Goal: Task Accomplishment & Management: Complete application form

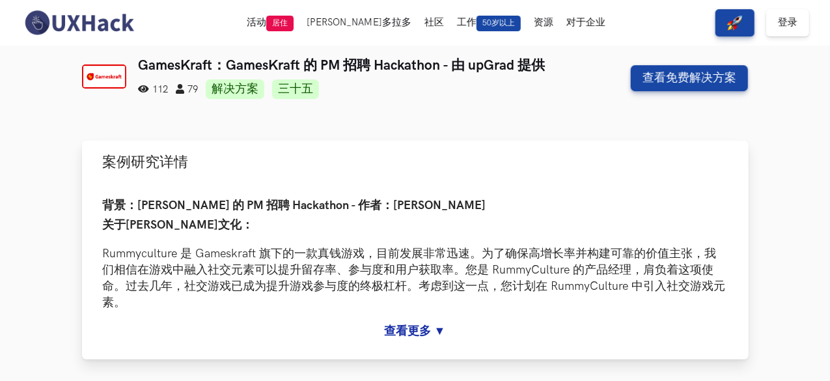
click at [425, 150] on button "案例研究详情" at bounding box center [415, 162] width 667 height 42
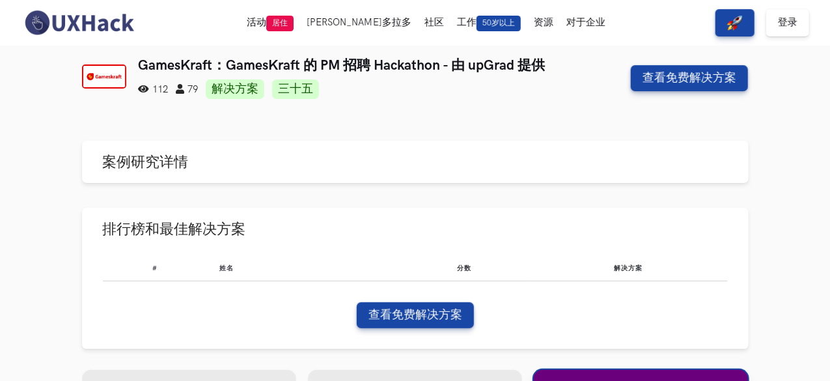
click at [791, 3] on nav "活动 居住 埃尔多拉多 社区 工作 50岁以上 资源 对于企业 查看免费解决方案 登录" at bounding box center [415, 23] width 789 height 46
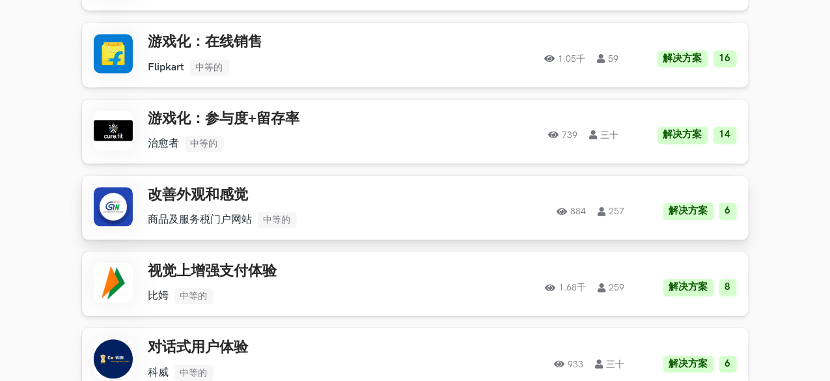
scroll to position [1693, 0]
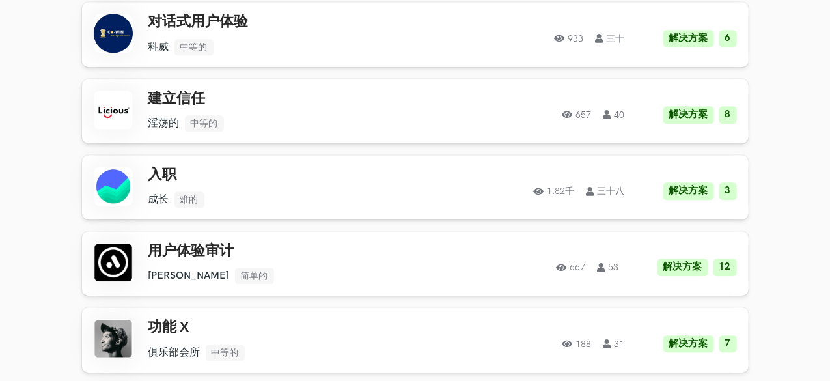
drag, startPoint x: 828, startPoint y: 269, endPoint x: 833, endPoint y: 229, distance: 40.6
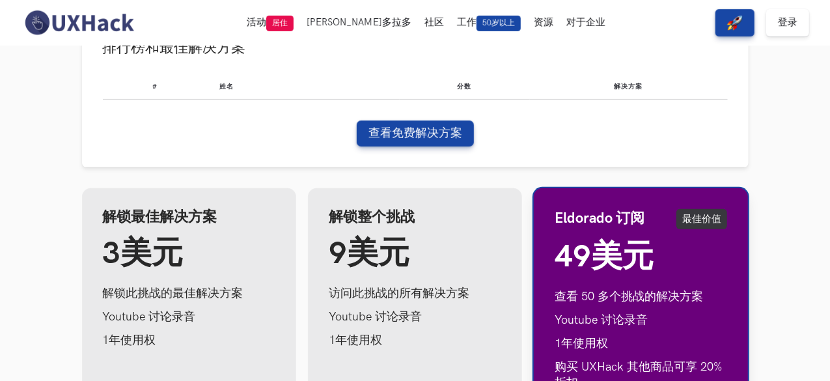
scroll to position [0, 0]
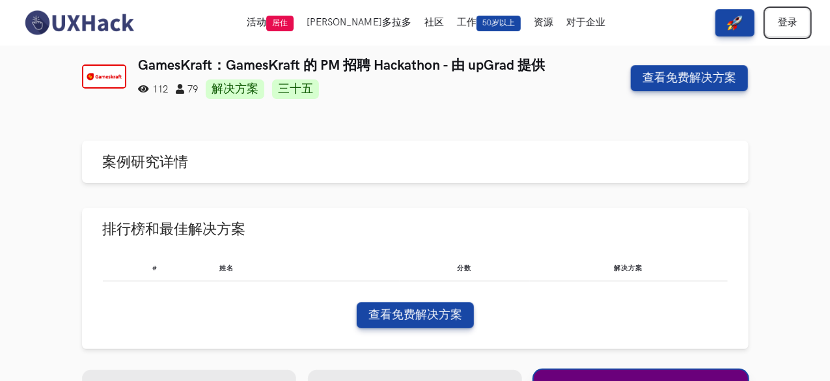
click at [804, 29] on link "登录" at bounding box center [787, 22] width 43 height 27
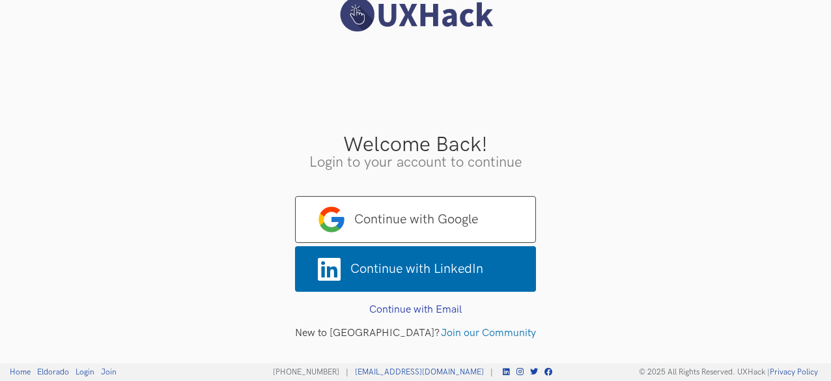
scroll to position [18, 0]
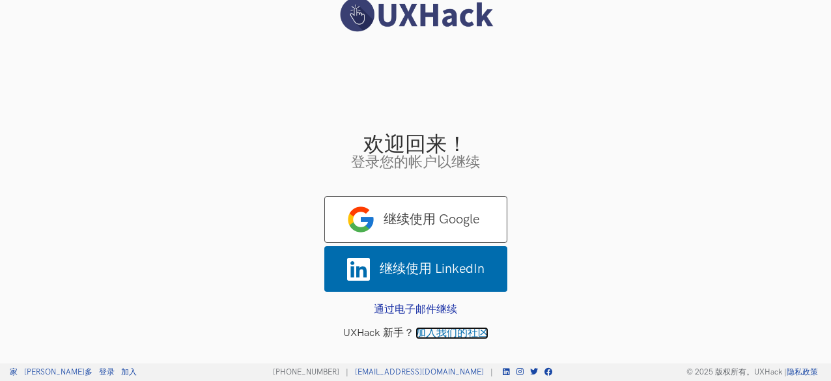
click at [464, 330] on font "加入我们的社区" at bounding box center [451, 333] width 73 height 12
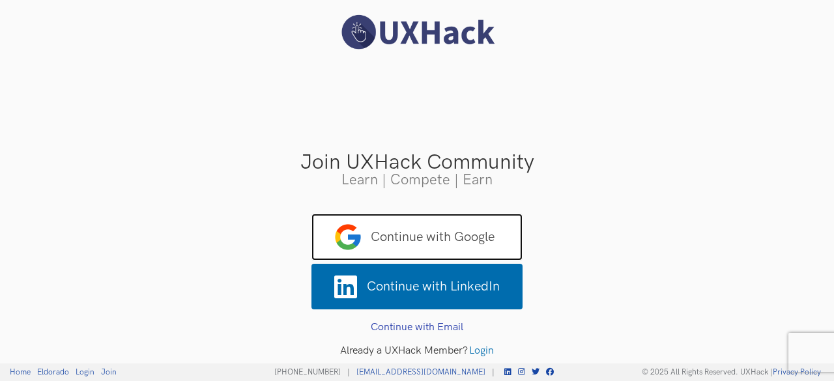
click at [464, 234] on span "Continue with Google" at bounding box center [416, 237] width 211 height 47
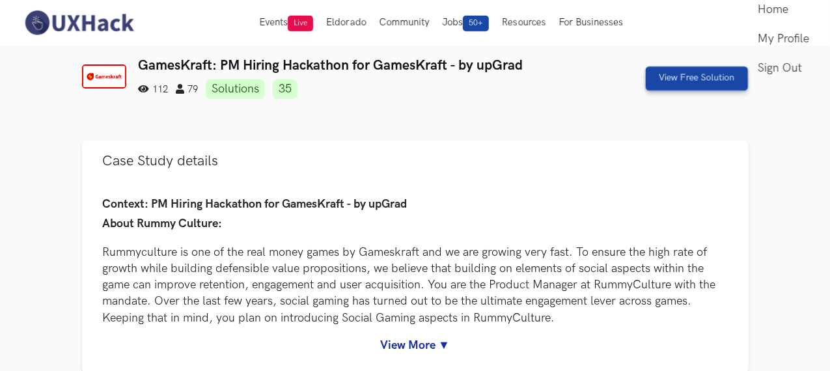
click at [780, 53] on link "My Profile" at bounding box center [783, 38] width 51 height 29
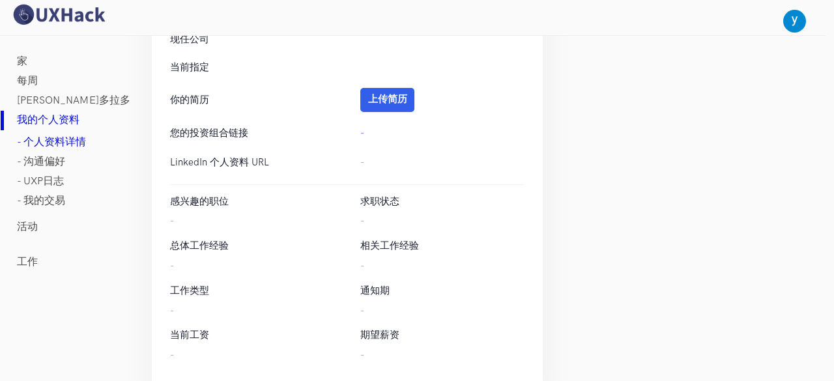
scroll to position [480, 0]
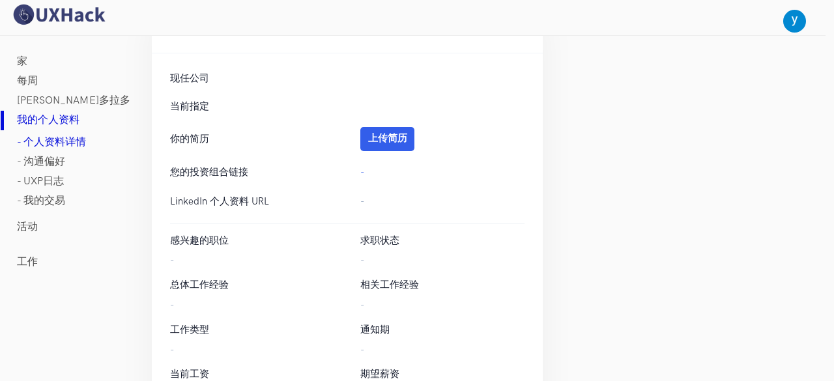
click at [363, 203] on div "-" at bounding box center [442, 202] width 190 height 16
click at [392, 139] on font "上传简历" at bounding box center [387, 138] width 39 height 11
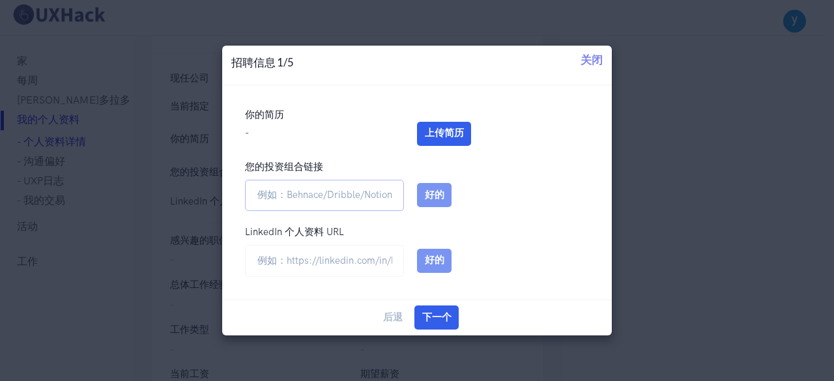
click at [386, 209] on input "您的投资组合链接" at bounding box center [324, 196] width 159 height 32
click at [362, 264] on input "url" at bounding box center [324, 261] width 159 height 32
type input "[URL][DOMAIN_NAME]"
click at [432, 257] on font "好的" at bounding box center [435, 260] width 20 height 11
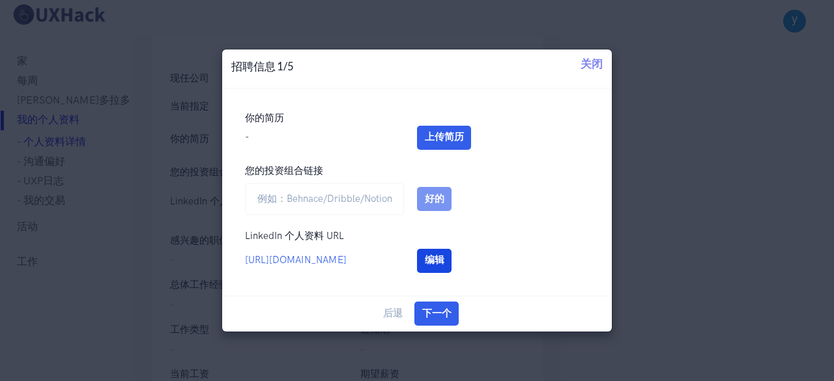
click at [431, 253] on button "编辑" at bounding box center [434, 261] width 35 height 24
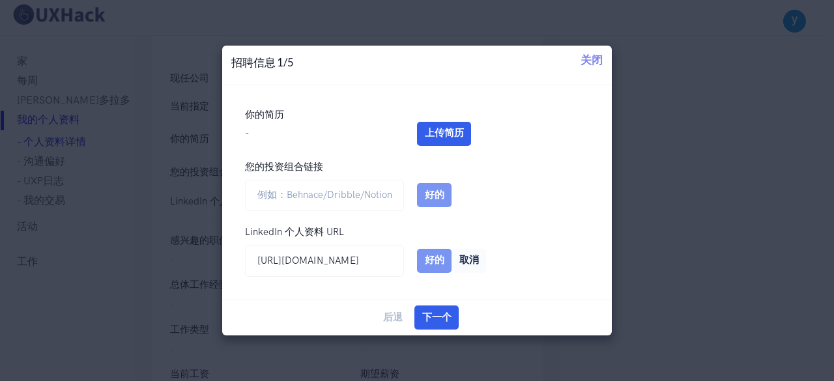
click at [431, 253] on button "好的" at bounding box center [434, 261] width 35 height 24
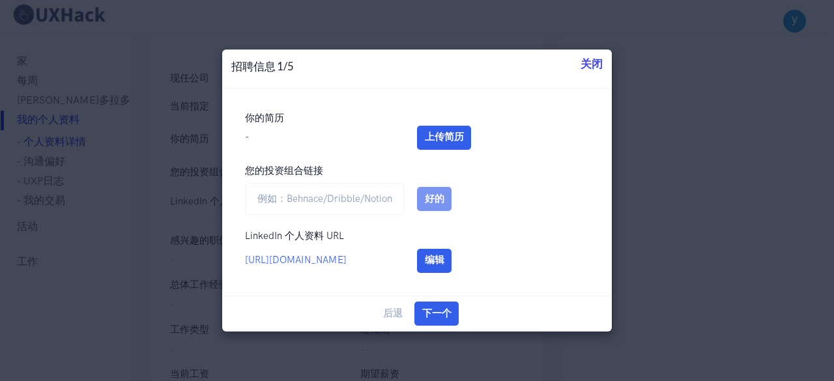
click at [595, 59] on font "关闭" at bounding box center [591, 63] width 22 height 13
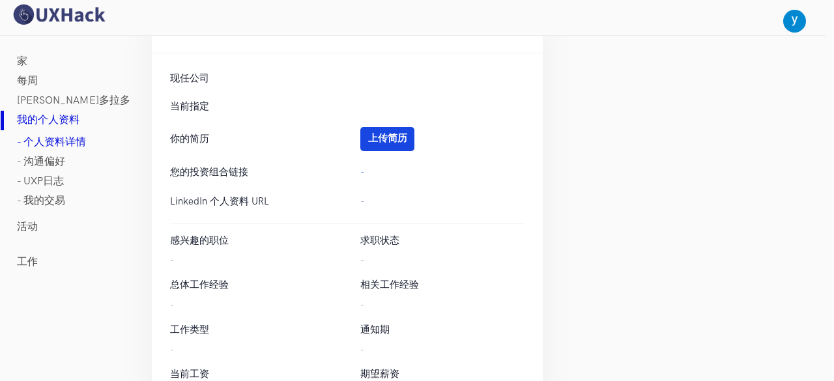
click at [381, 138] on font "上传简历" at bounding box center [387, 138] width 39 height 11
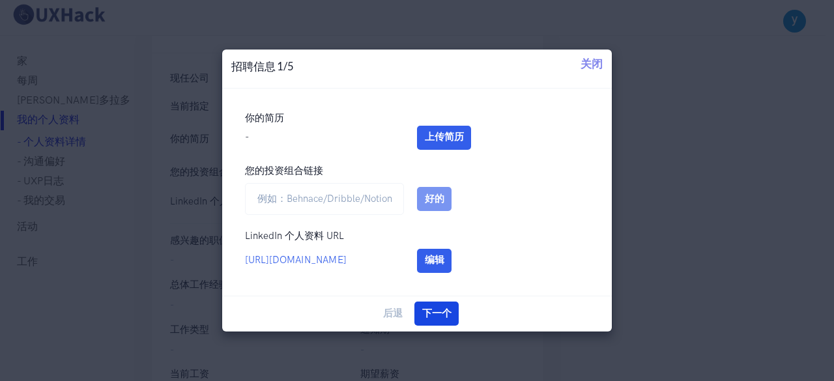
click at [440, 302] on button "下一个" at bounding box center [436, 314] width 44 height 24
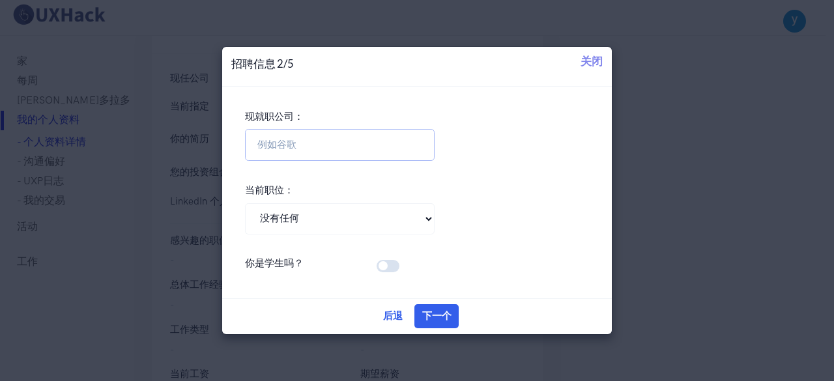
click at [367, 156] on input "现就职公司：" at bounding box center [340, 145] width 190 height 32
click at [439, 325] on button "下一个" at bounding box center [436, 316] width 44 height 24
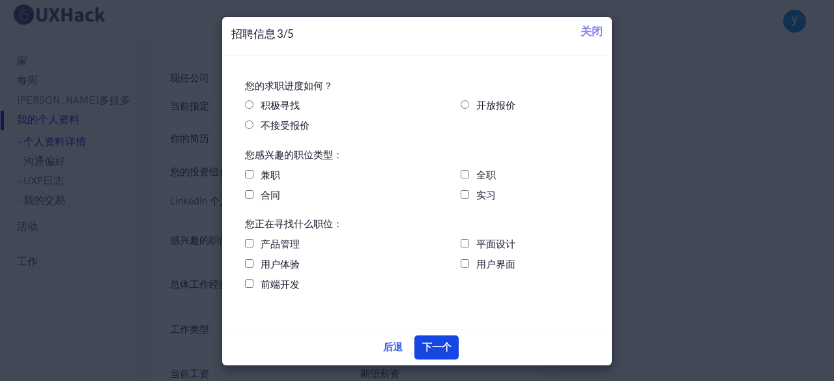
click at [434, 337] on button "下一个" at bounding box center [436, 347] width 44 height 24
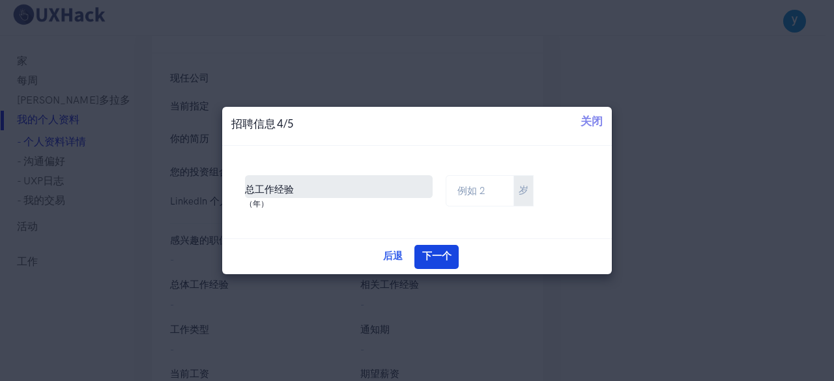
click at [431, 256] on font "下一个" at bounding box center [436, 256] width 29 height 11
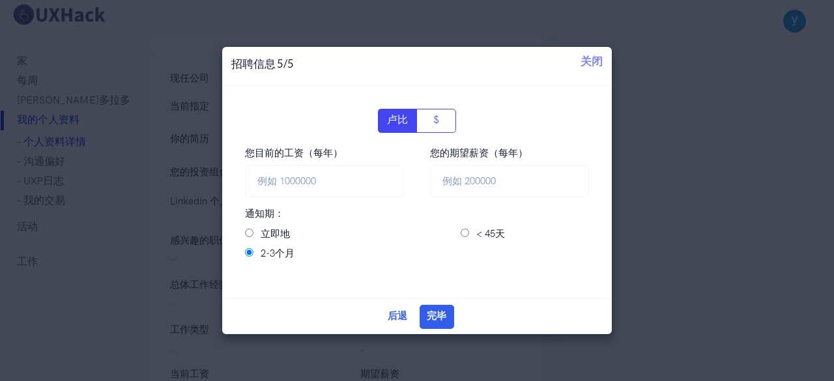
click at [434, 291] on div "你的简历 编辑 - 编辑 上传简历 取消 重置 您的投资组合链接 编辑 编辑 好的 取消 LinkedIn 个人资料 URL 编辑 https://tiler…" at bounding box center [416, 192] width 389 height 212
click at [439, 309] on button "完毕" at bounding box center [436, 317] width 35 height 24
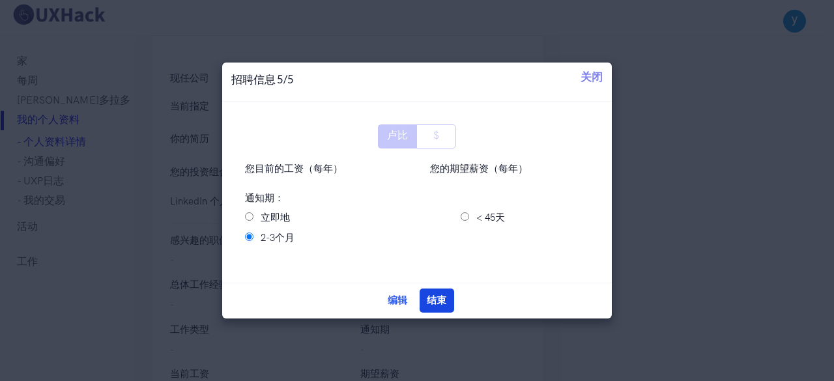
click at [440, 307] on button "结束" at bounding box center [436, 300] width 35 height 24
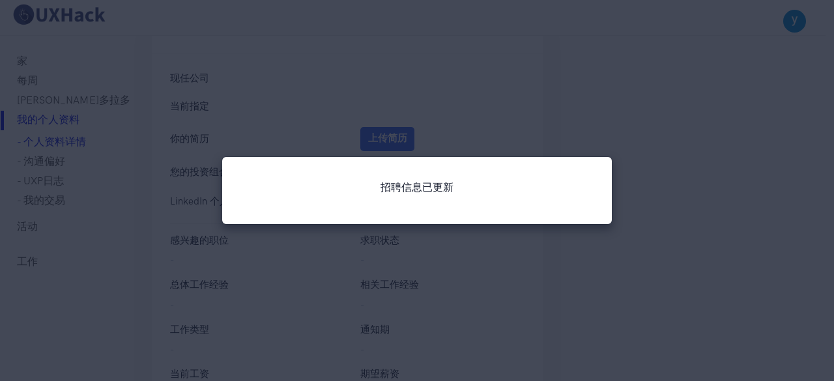
click at [440, 277] on div "招聘信息已更新 更新" at bounding box center [417, 190] width 834 height 381
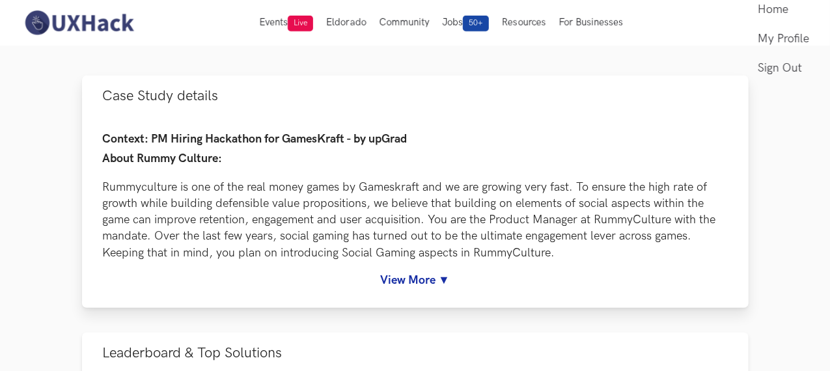
drag, startPoint x: 0, startPoint y: 0, endPoint x: 471, endPoint y: 191, distance: 508.6
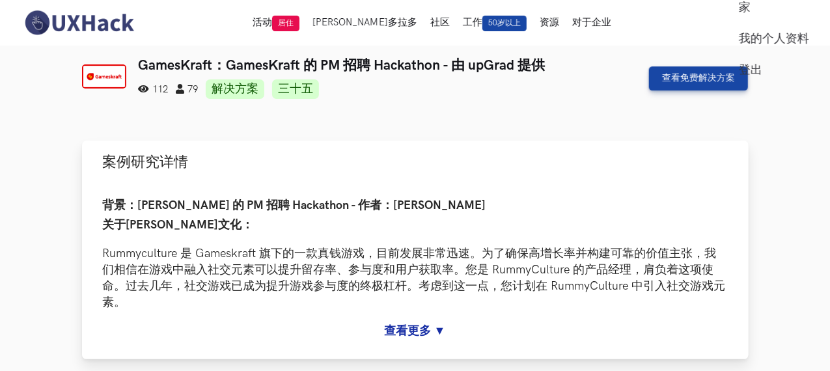
click at [443, 161] on button "案例研究详情" at bounding box center [415, 162] width 667 height 42
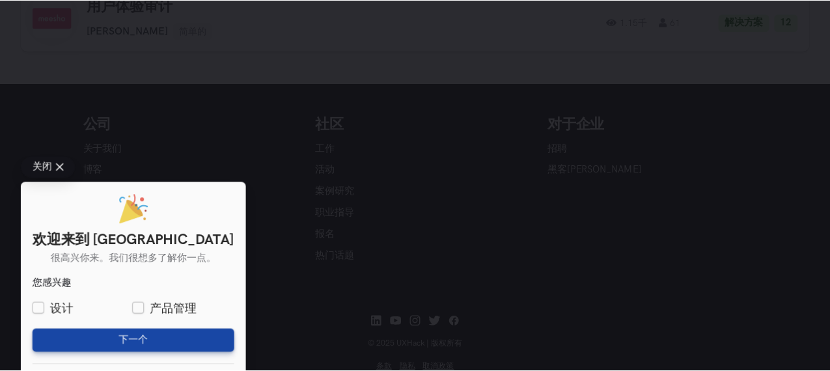
scroll to position [2256, 0]
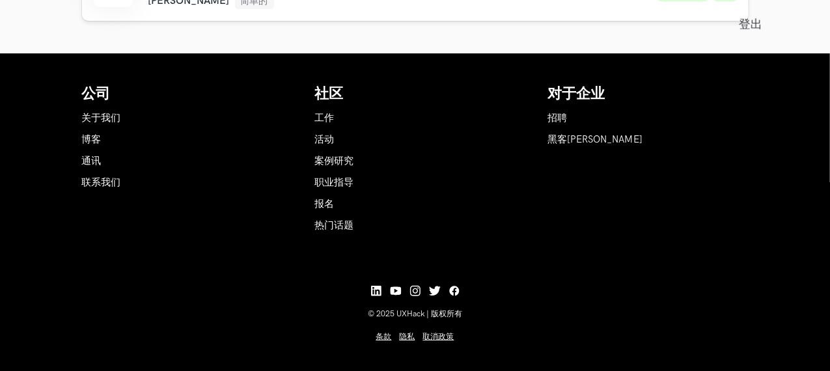
scroll to position [2321, 0]
